Goal: Task Accomplishment & Management: Complete application form

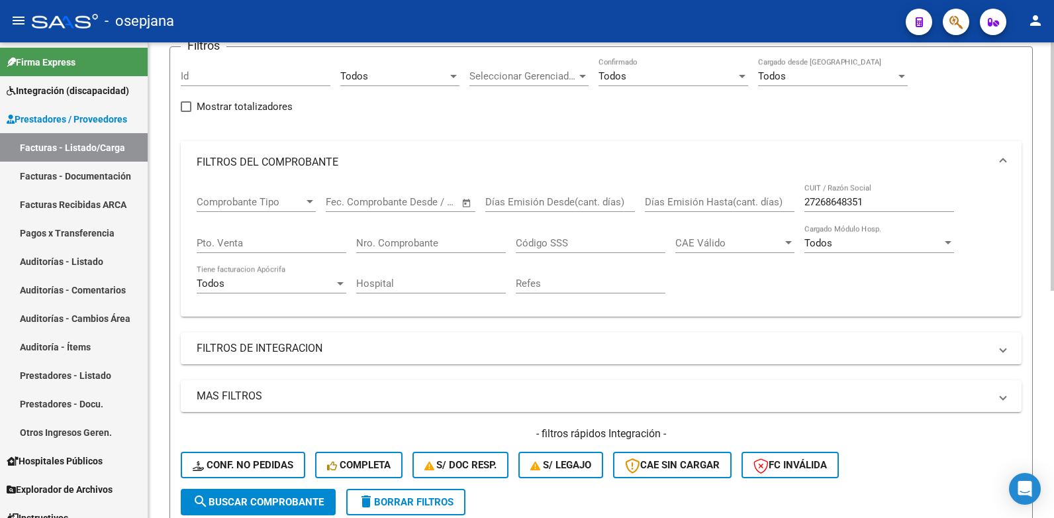
scroll to position [103, 0]
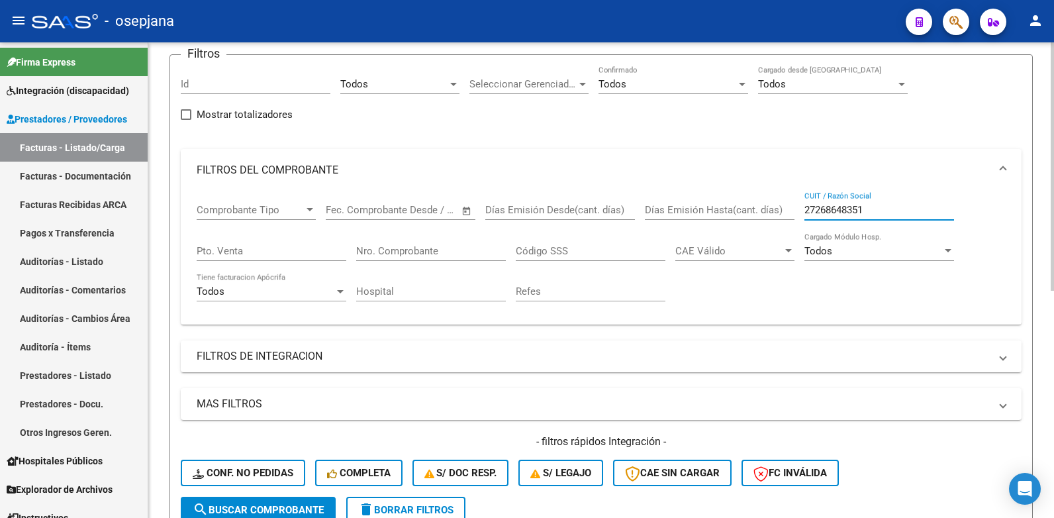
click at [866, 209] on input "27268648351" at bounding box center [880, 210] width 150 height 12
type input "2"
paste input "P27268648351"
click at [810, 208] on input "P27268648351" at bounding box center [880, 210] width 150 height 12
type input "27268648351"
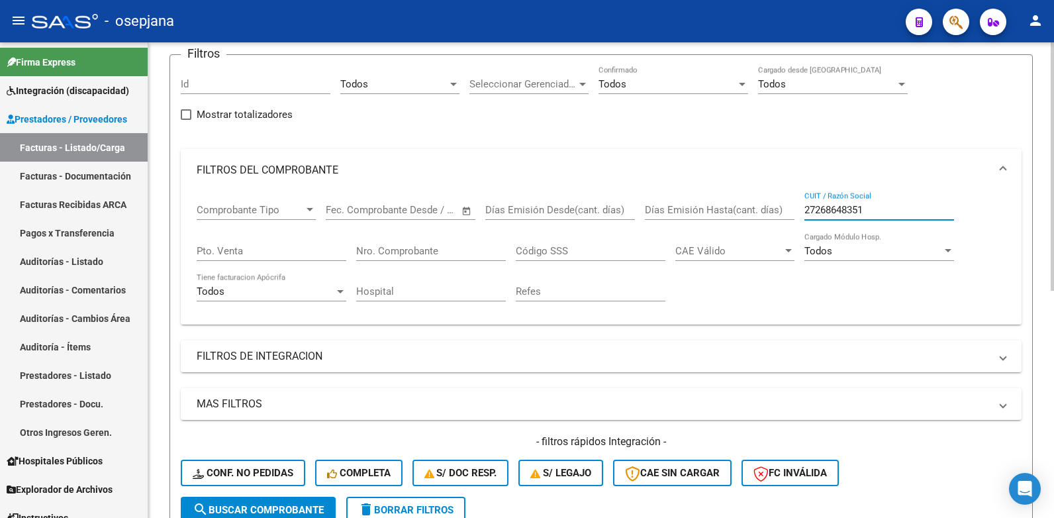
scroll to position [301, 0]
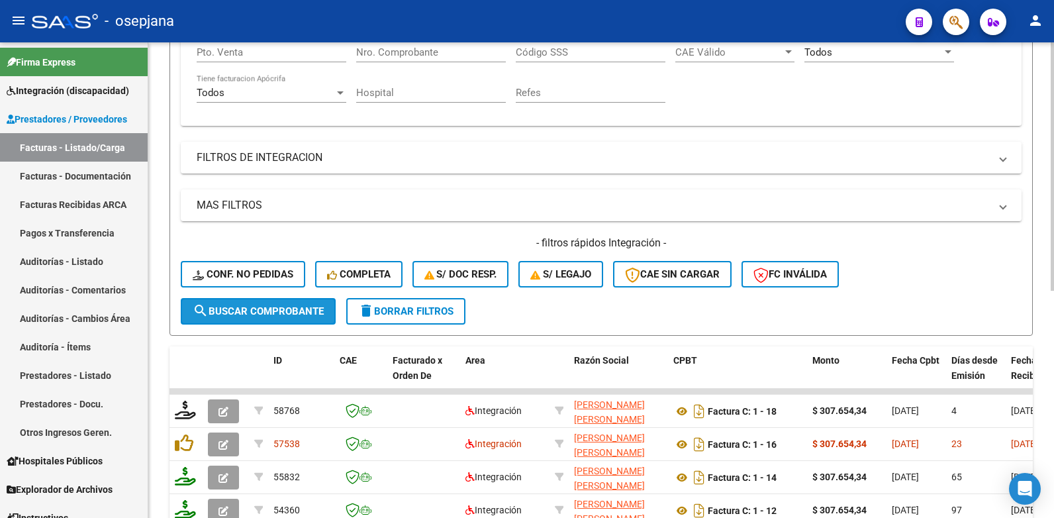
click at [317, 314] on span "search Buscar Comprobante" at bounding box center [258, 311] width 131 height 12
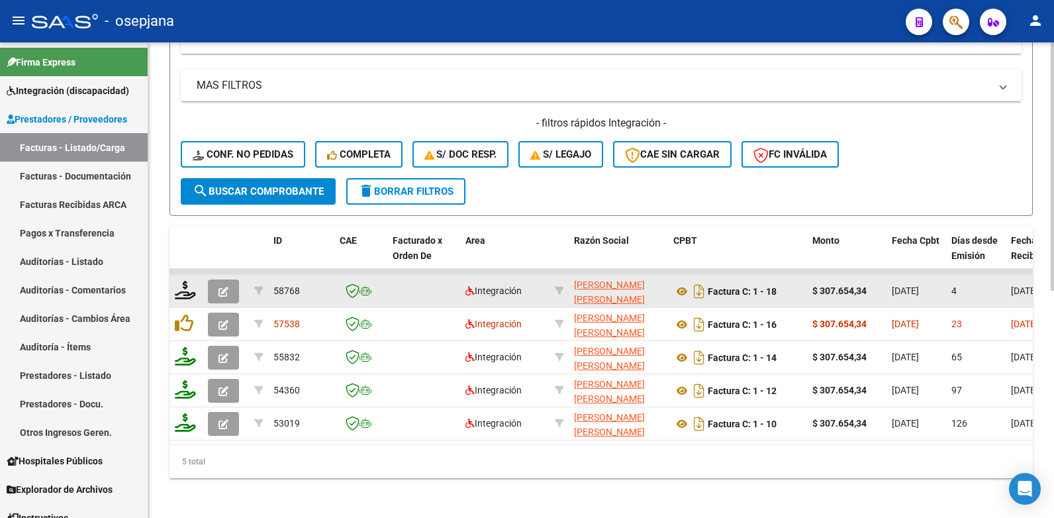
scroll to position [434, 0]
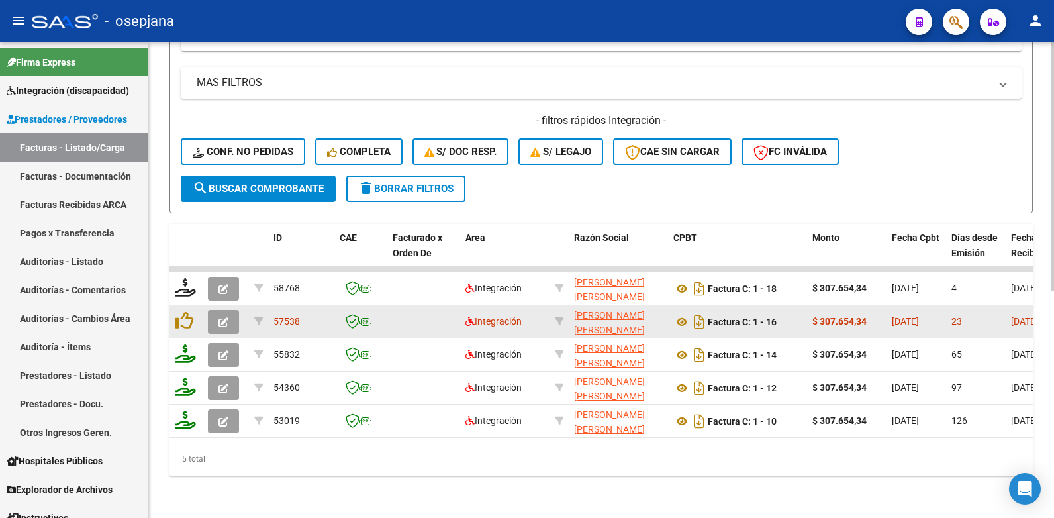
click at [231, 313] on button "button" at bounding box center [223, 322] width 31 height 24
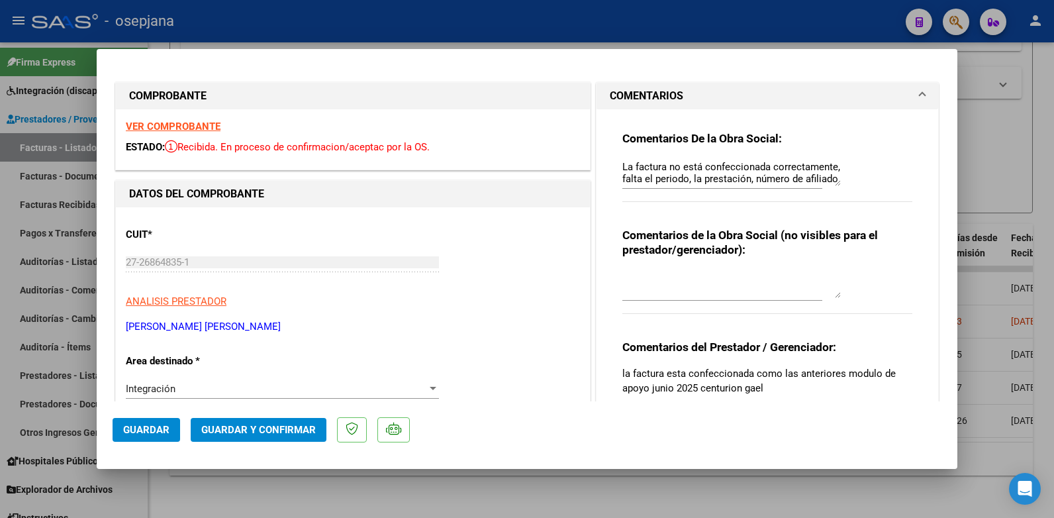
click at [1009, 87] on div at bounding box center [527, 259] width 1054 height 518
type input "$ 0,00"
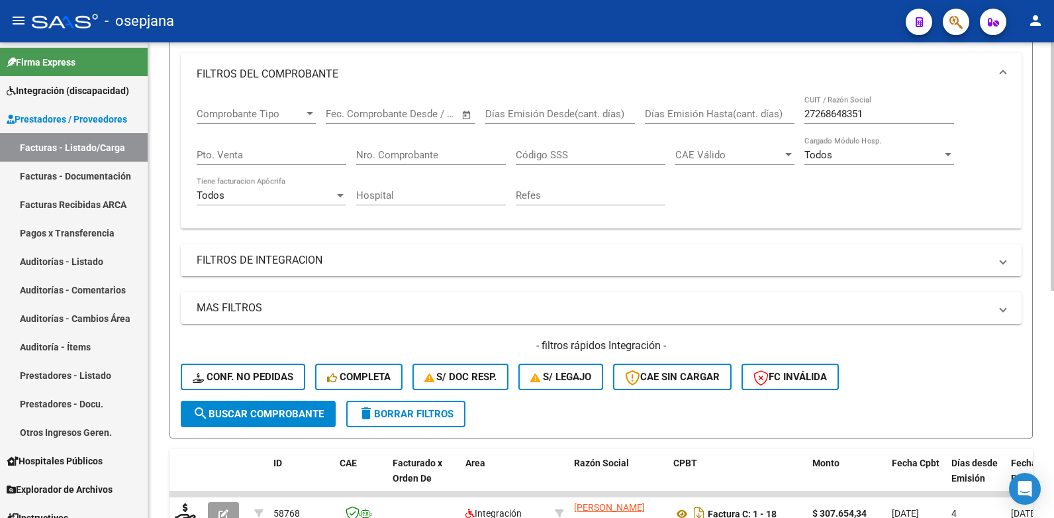
scroll to position [169, 0]
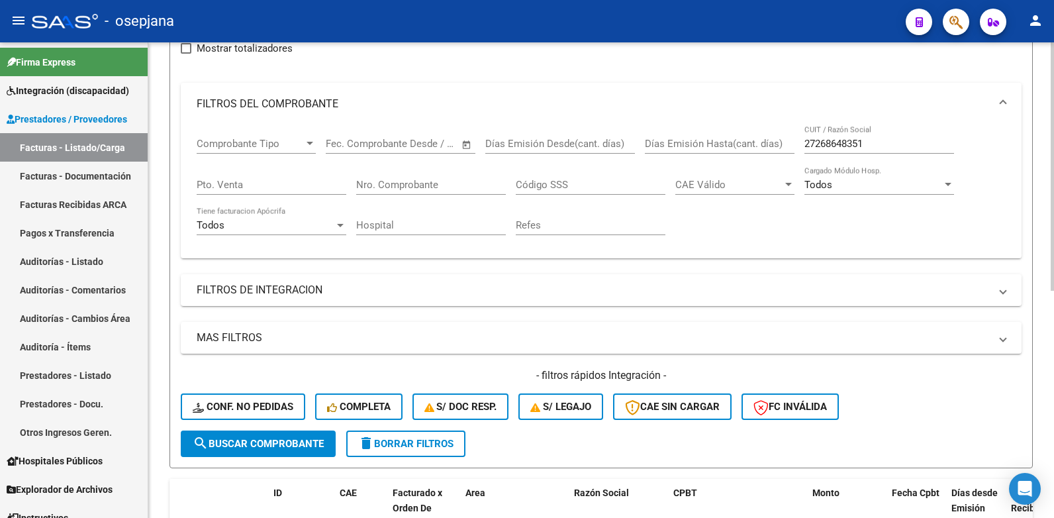
click at [868, 142] on input "27268648351" at bounding box center [880, 144] width 150 height 12
type input "2"
paste input "27-29014997-0"
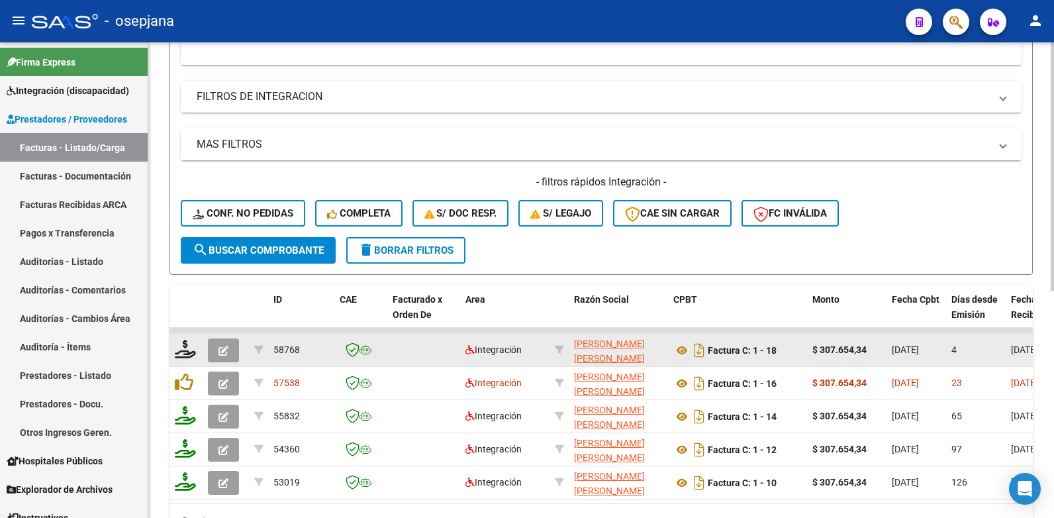
scroll to position [368, 0]
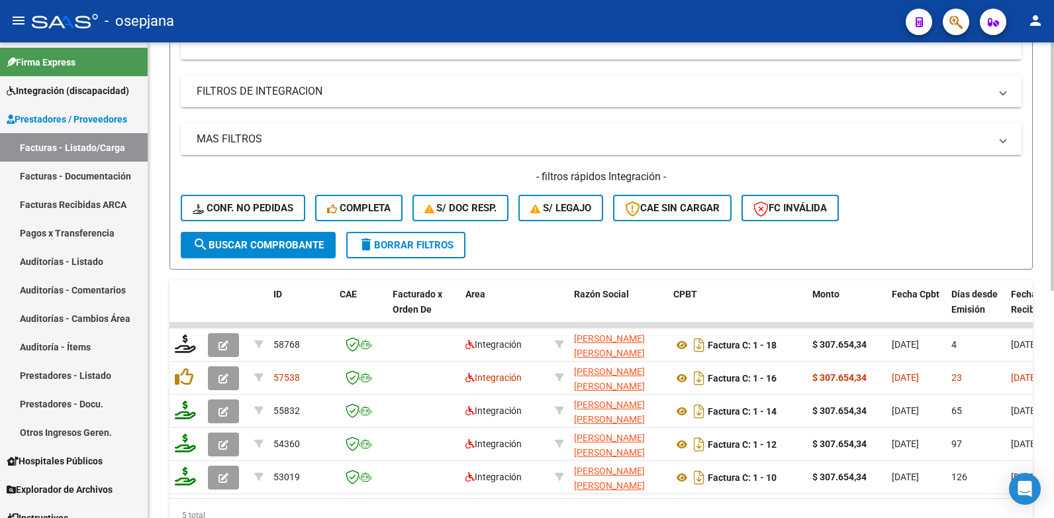
type input "27290149970"
drag, startPoint x: 267, startPoint y: 244, endPoint x: 285, endPoint y: 234, distance: 21.0
click at [269, 244] on span "search Buscar Comprobante" at bounding box center [258, 245] width 131 height 12
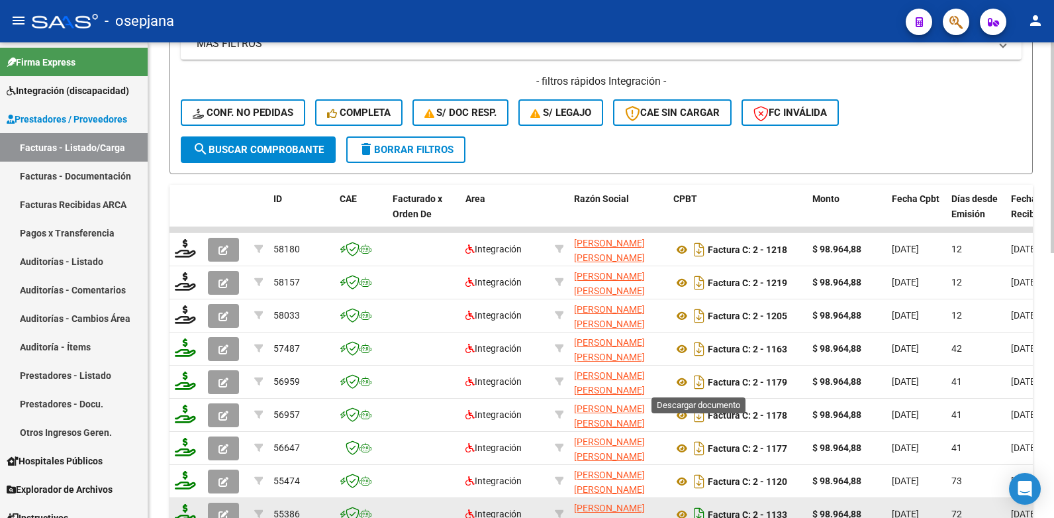
scroll to position [599, 0]
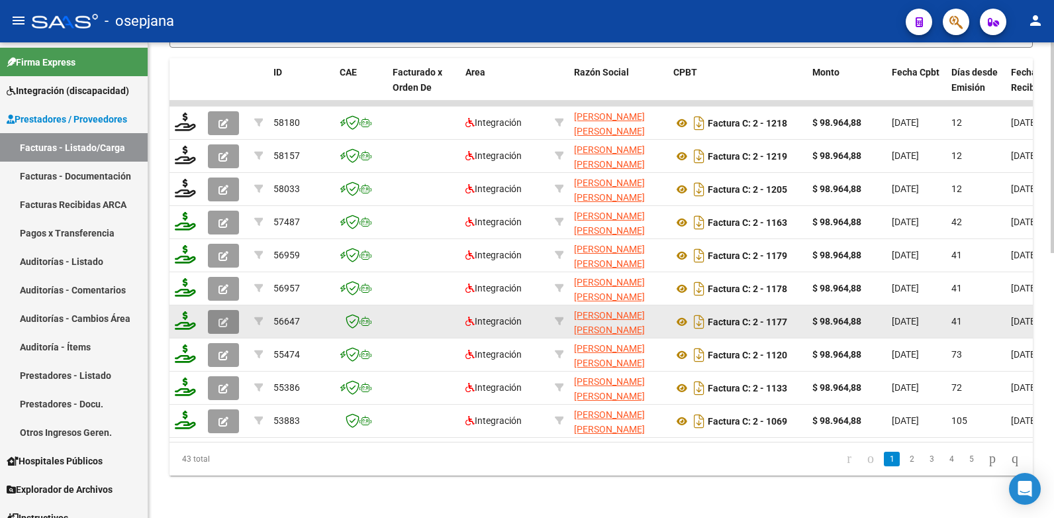
click at [221, 317] on icon "button" at bounding box center [224, 322] width 10 height 10
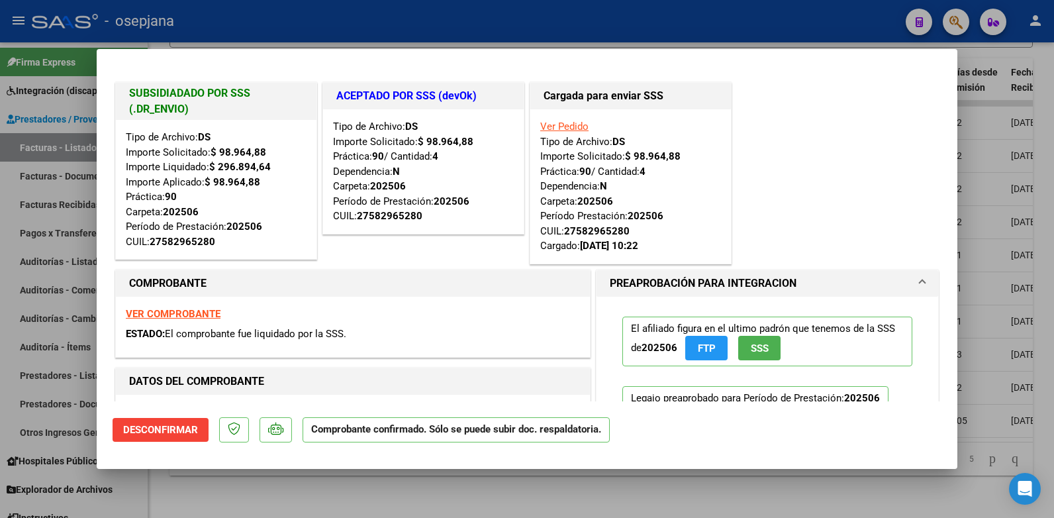
click at [993, 99] on div at bounding box center [527, 259] width 1054 height 518
type input "$ 0,00"
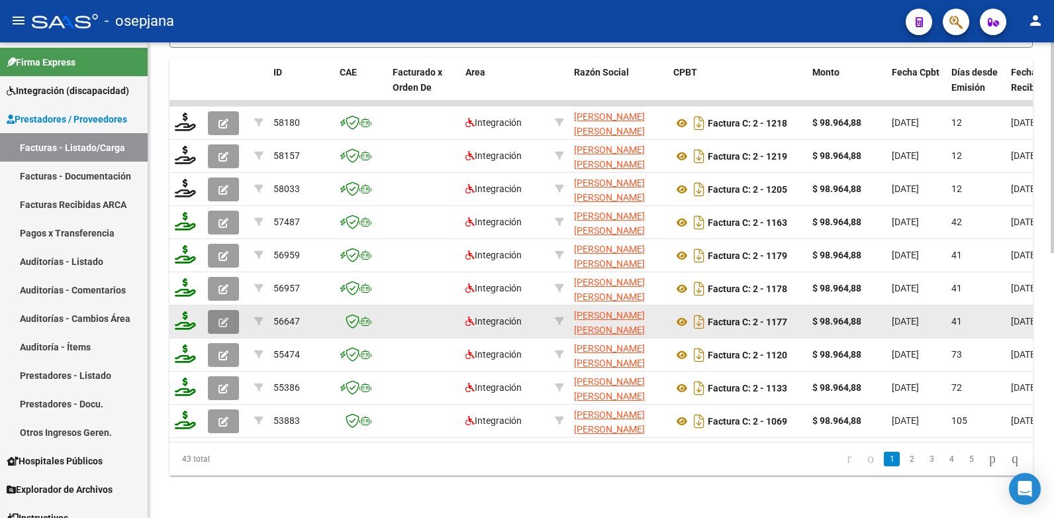
click at [222, 317] on icon "button" at bounding box center [224, 322] width 10 height 10
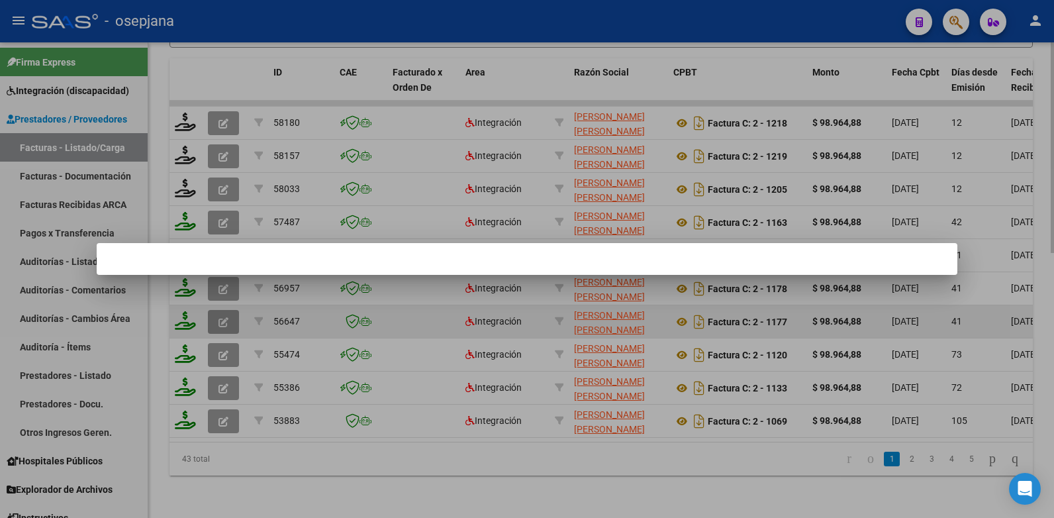
click at [222, 311] on div at bounding box center [527, 259] width 1054 height 518
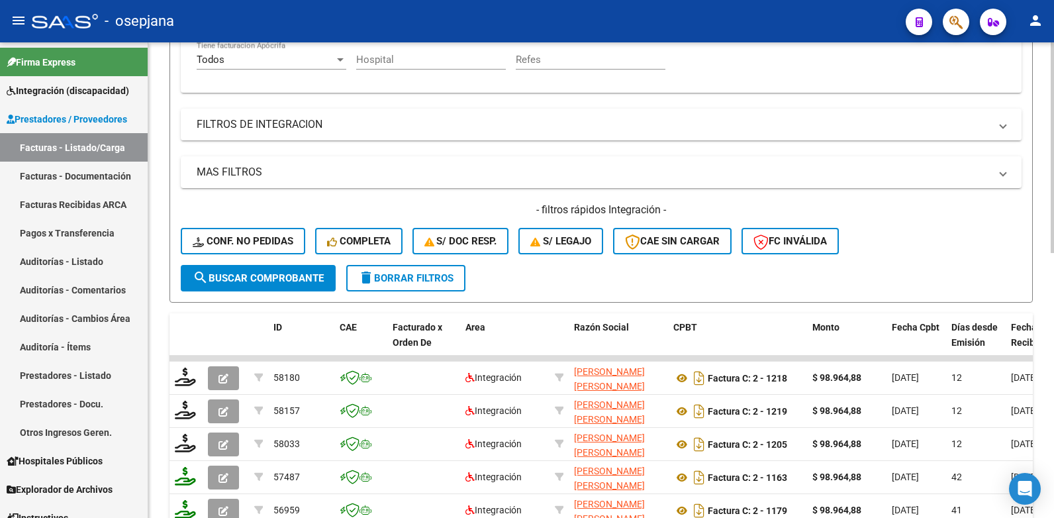
scroll to position [70, 0]
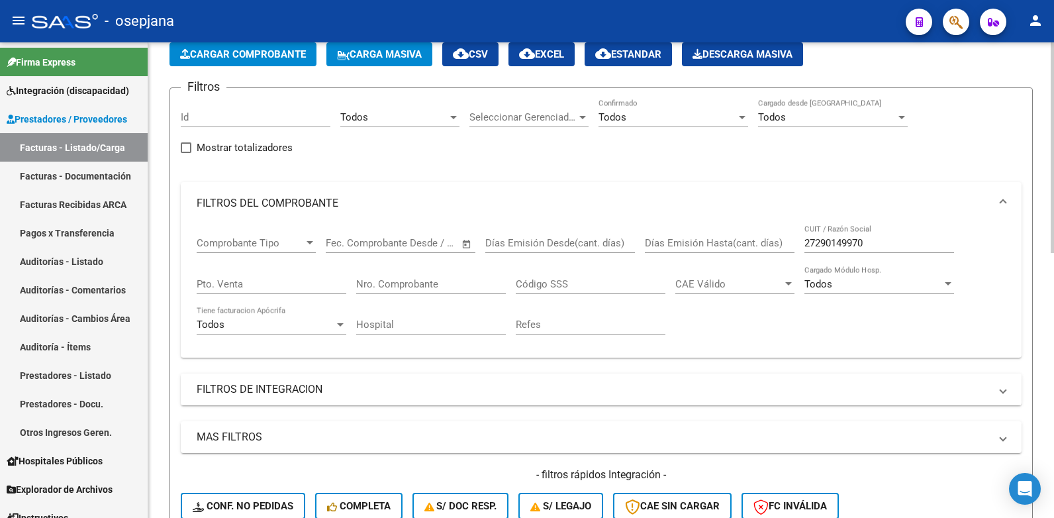
click at [872, 240] on input "27290149970" at bounding box center [880, 243] width 150 height 12
type input "2"
paste input "27-35323805-7"
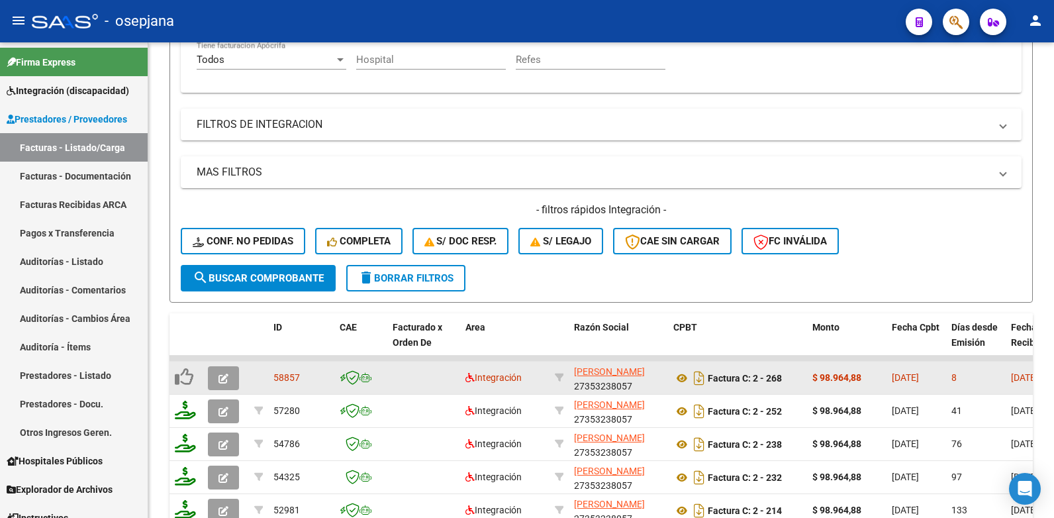
scroll to position [401, 0]
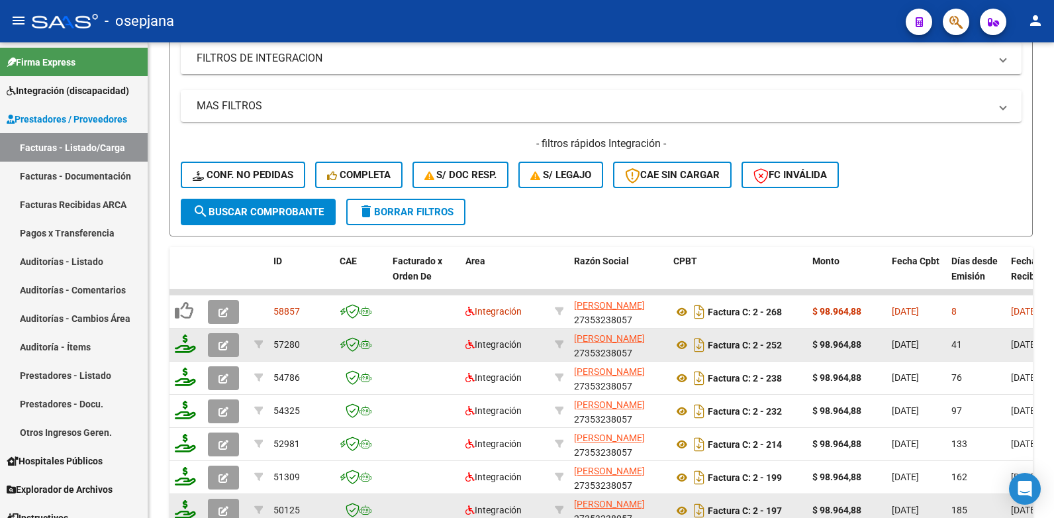
type input "27353238057"
click at [219, 341] on icon "button" at bounding box center [224, 345] width 10 height 10
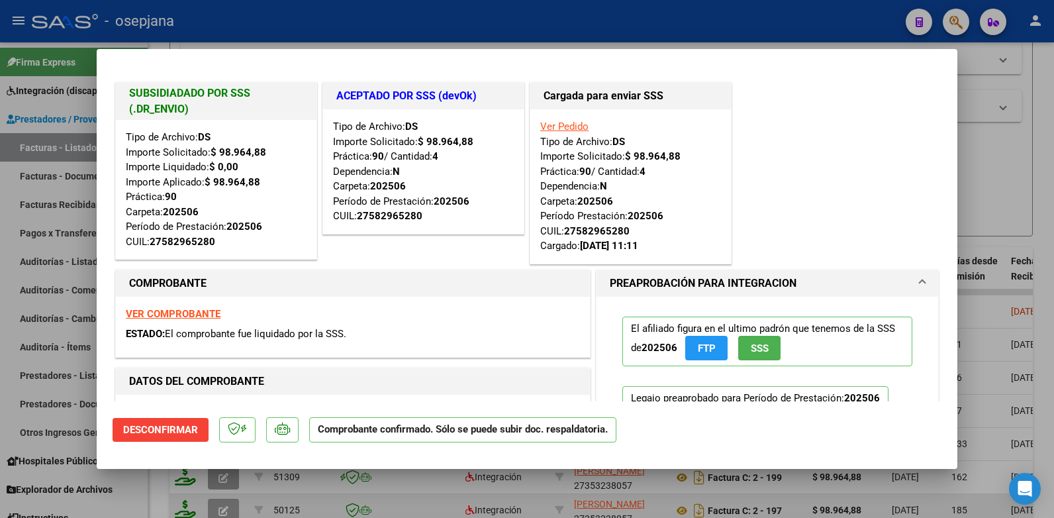
click at [1001, 68] on div at bounding box center [527, 259] width 1054 height 518
type input "$ 0,00"
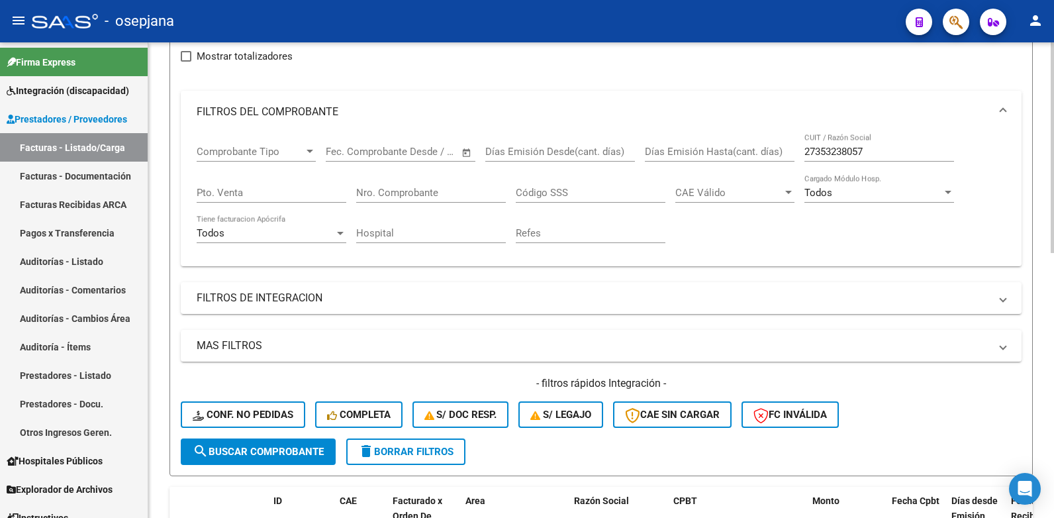
scroll to position [136, 0]
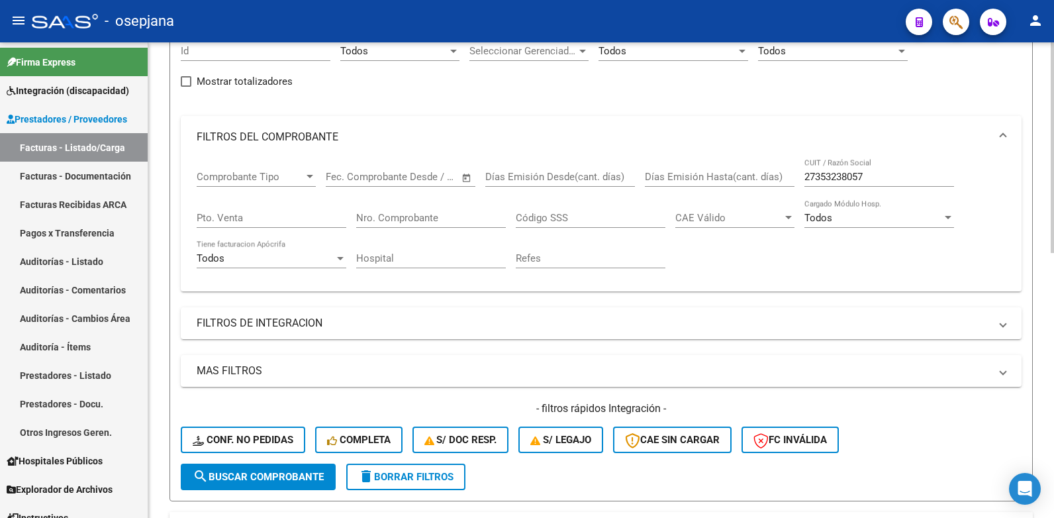
click at [872, 168] on div "27353238057 CUIT / Razón Social" at bounding box center [880, 172] width 150 height 28
click at [869, 178] on input "27353238057" at bounding box center [880, 177] width 150 height 12
type input "2"
paste input "27-35323805-7"
type input "27353238057"
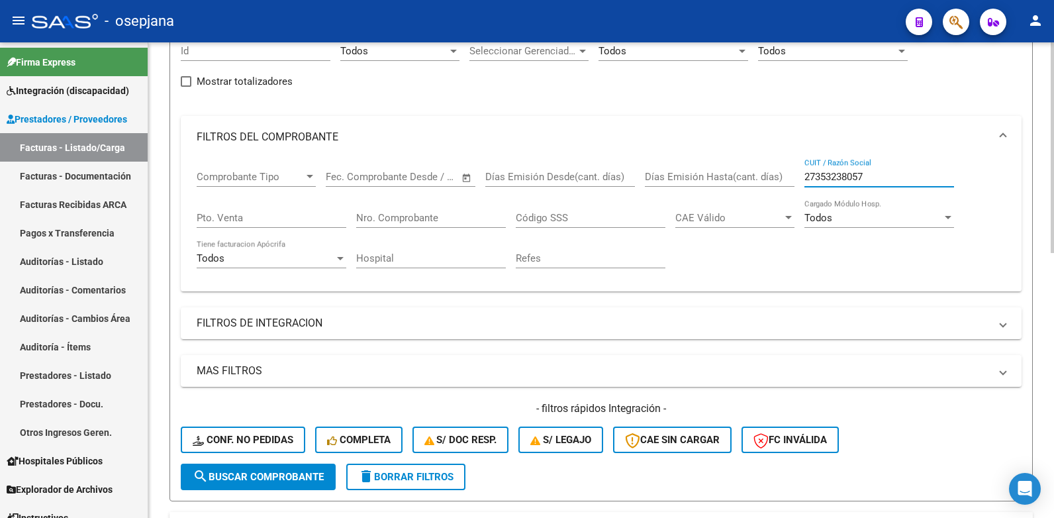
click at [305, 472] on span "search Buscar Comprobante" at bounding box center [258, 477] width 131 height 12
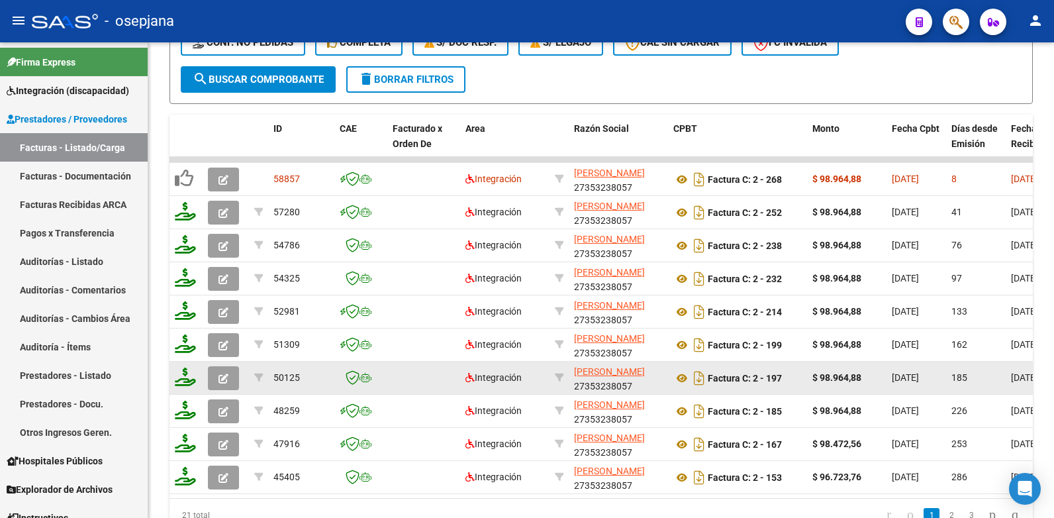
scroll to position [467, 0]
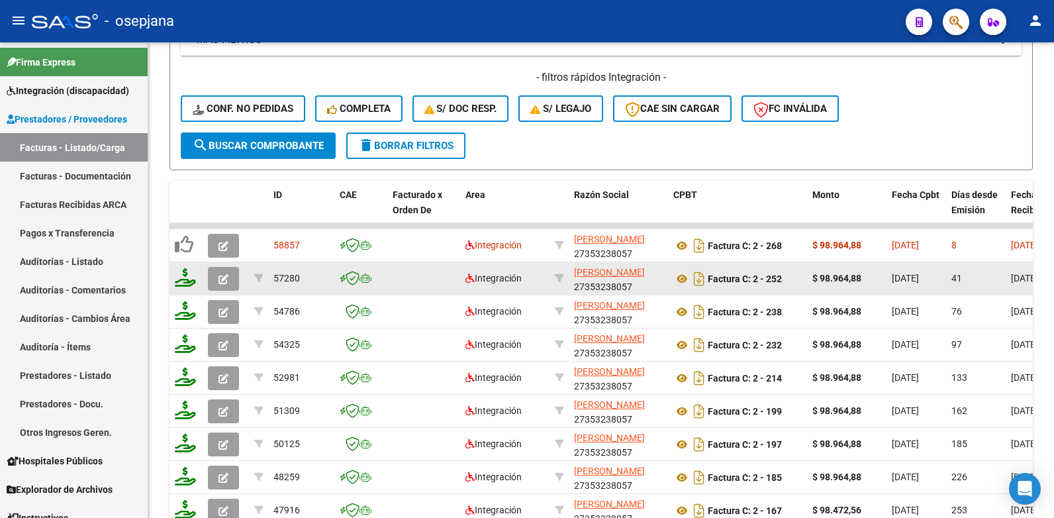
click at [223, 278] on icon "button" at bounding box center [224, 279] width 10 height 10
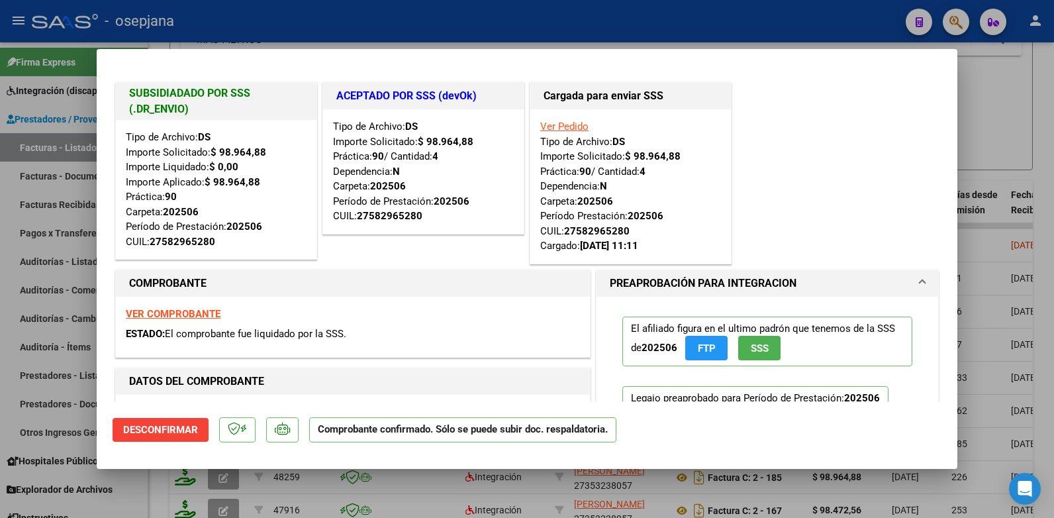
click at [1002, 68] on div at bounding box center [527, 259] width 1054 height 518
type input "$ 0,00"
